Goal: Task Accomplishment & Management: Use online tool/utility

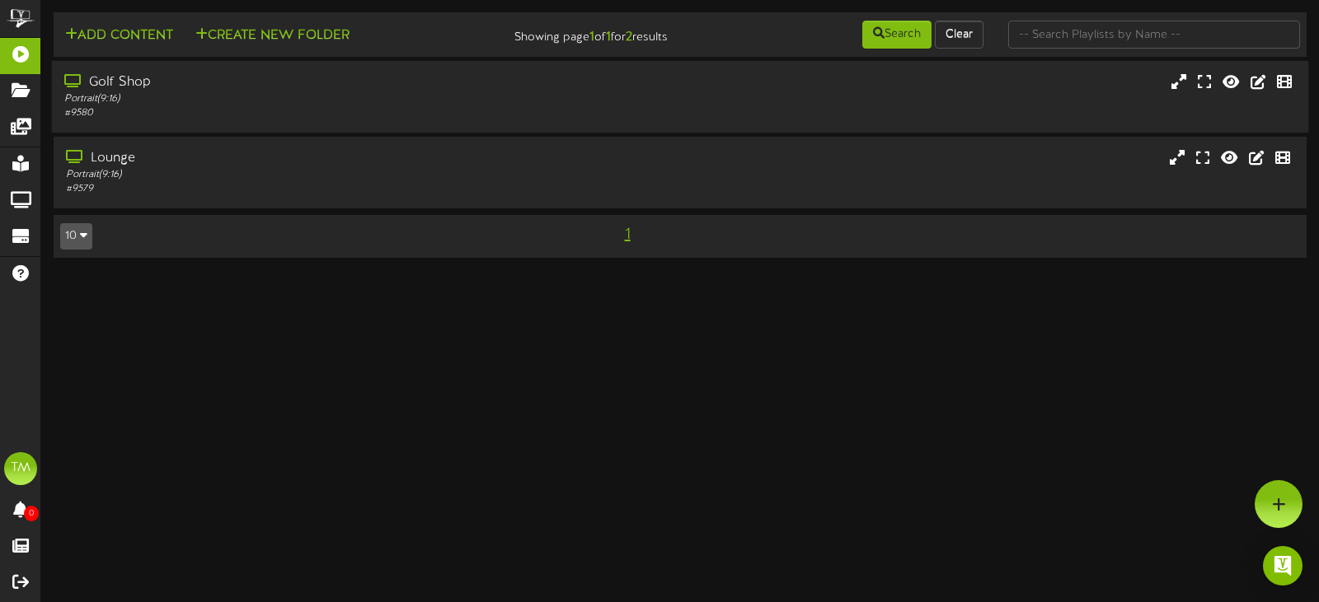
click at [310, 105] on div "Portrait ( 9:16 )" at bounding box center [313, 99] width 499 height 14
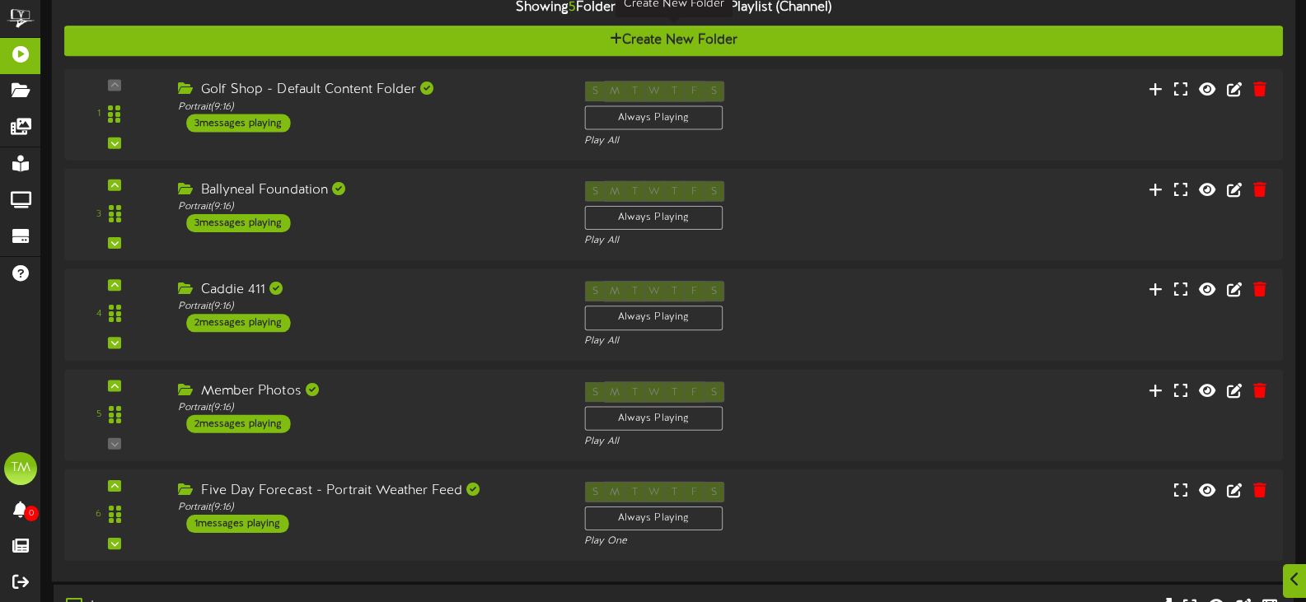
scroll to position [165, 0]
click at [397, 402] on div "Portrait ( 9:16 )" at bounding box center [366, 407] width 386 height 14
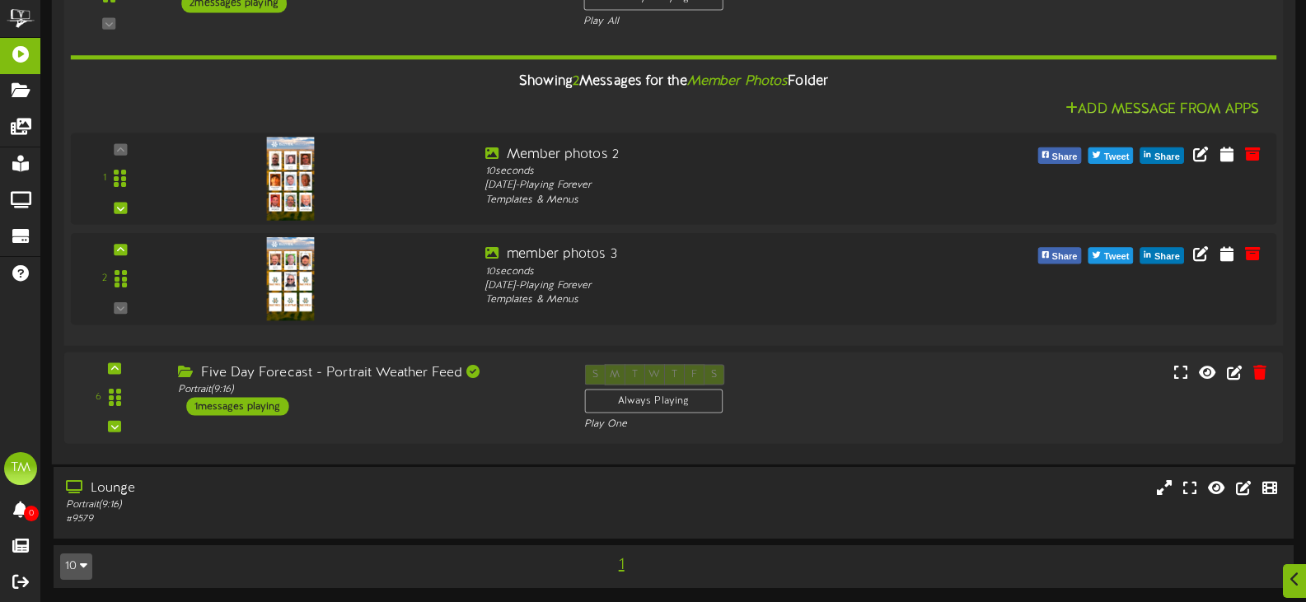
scroll to position [585, 0]
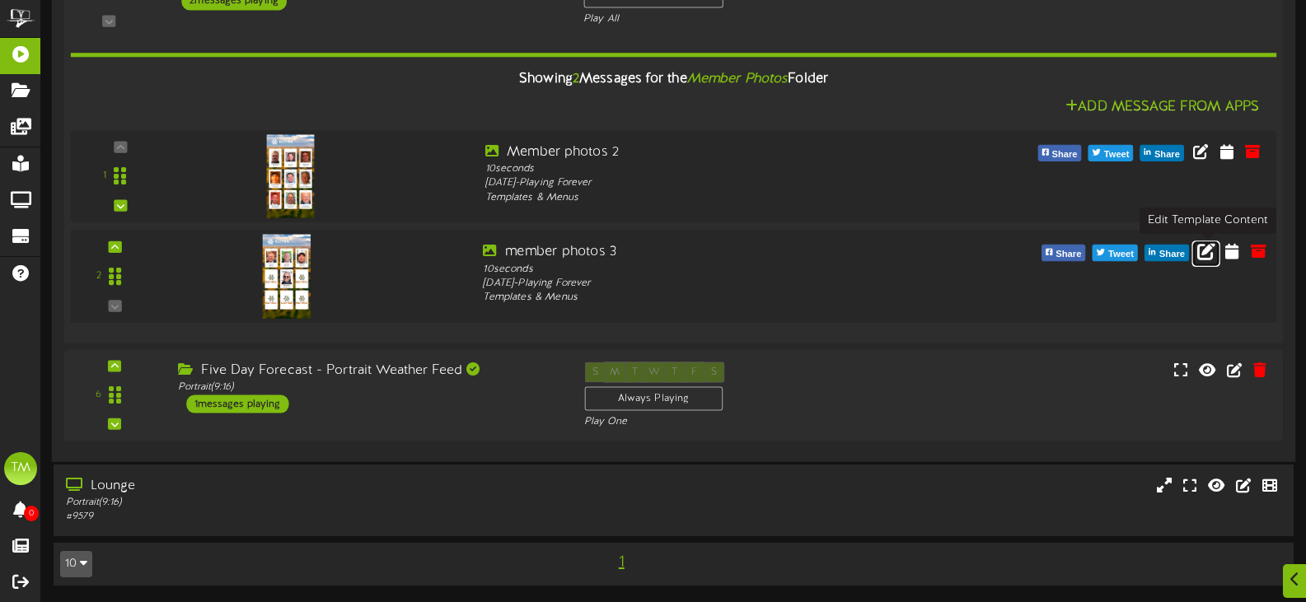
click at [1214, 256] on icon at bounding box center [1207, 250] width 18 height 18
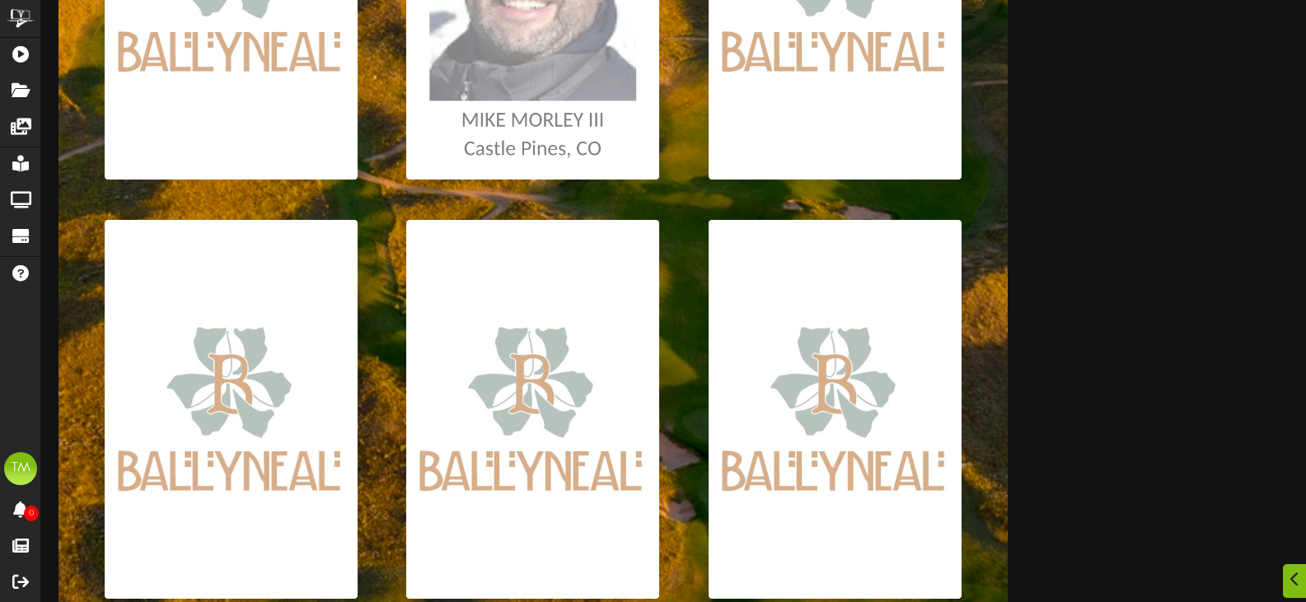
scroll to position [959, 0]
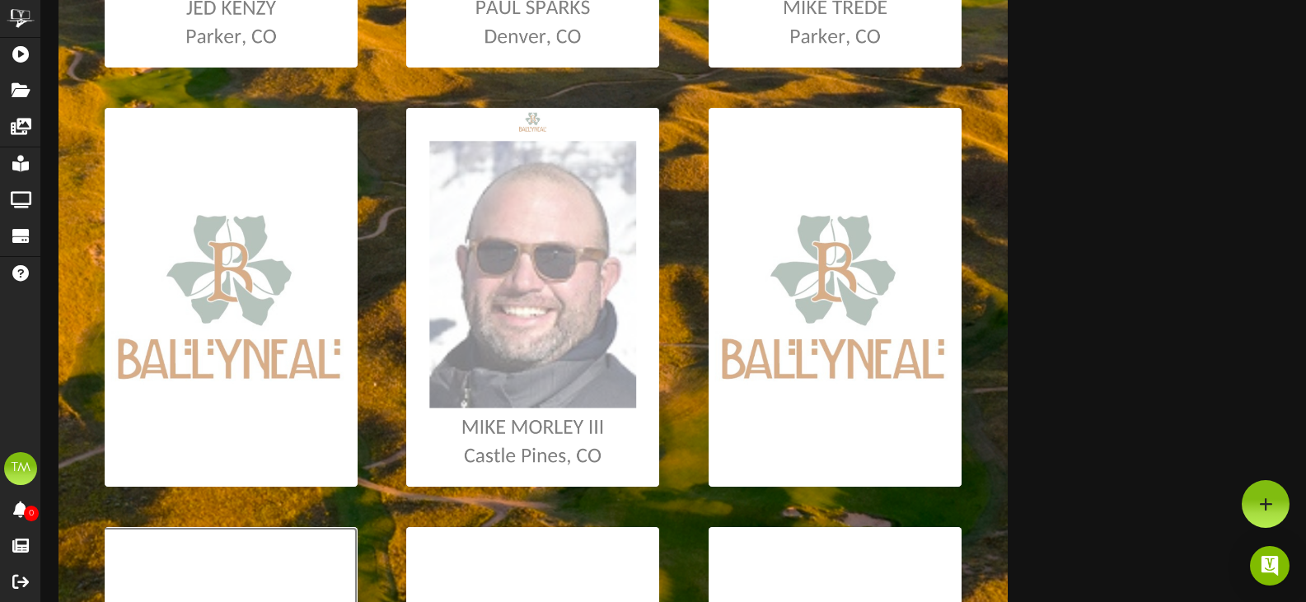
scroll to position [630, 0]
